Goal: Book appointment/travel/reservation

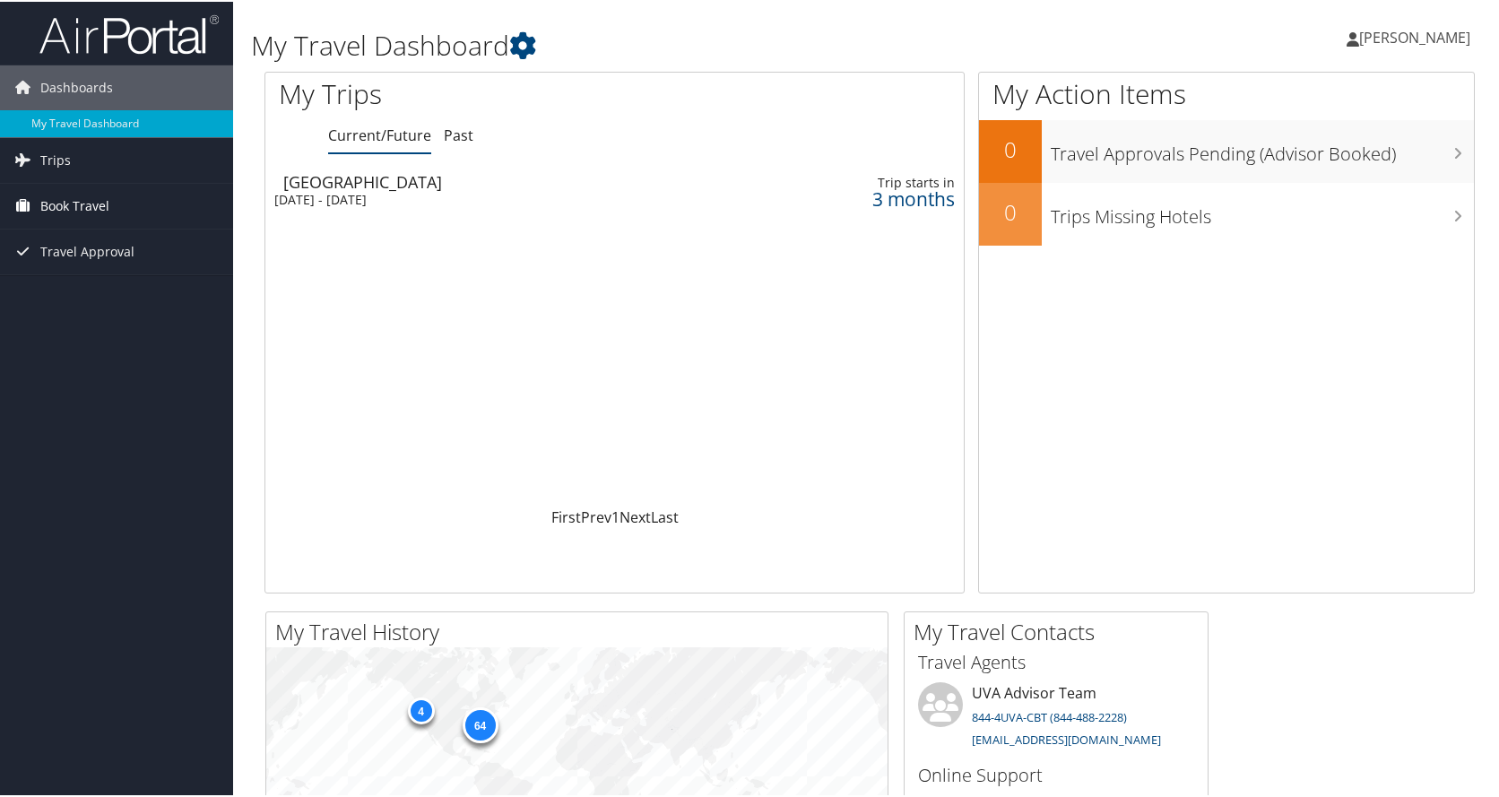
click at [55, 197] on span "Book Travel" at bounding box center [74, 204] width 69 height 45
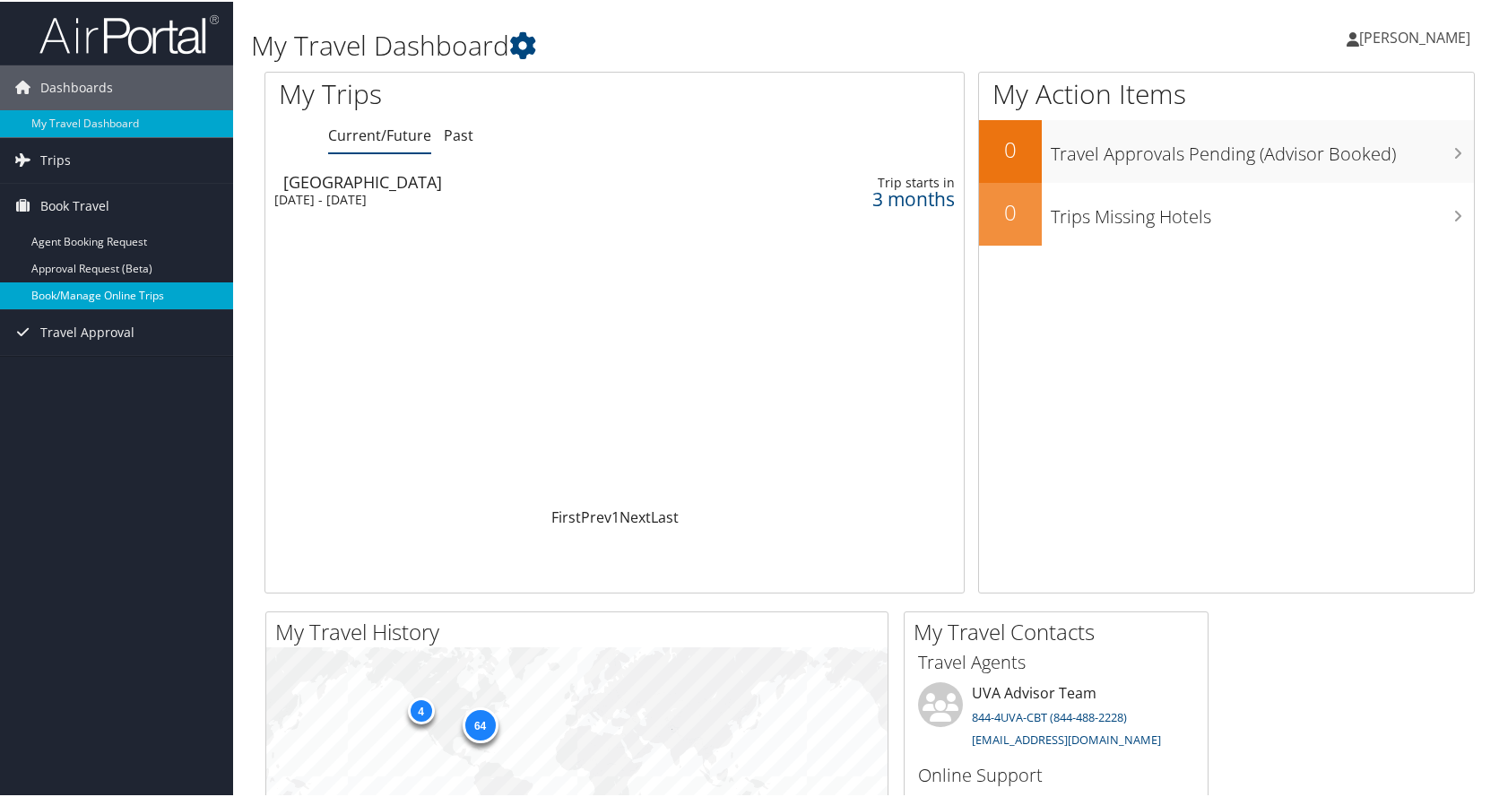
click at [107, 299] on link "Book/Manage Online Trips" at bounding box center [116, 294] width 233 height 27
